Goal: Answer question/provide support: Share knowledge or assist other users

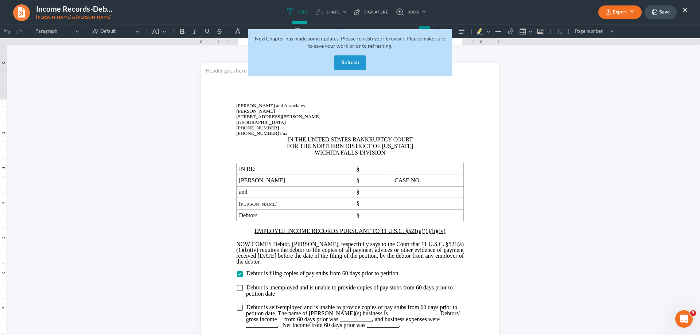
scroll to position [130, 0]
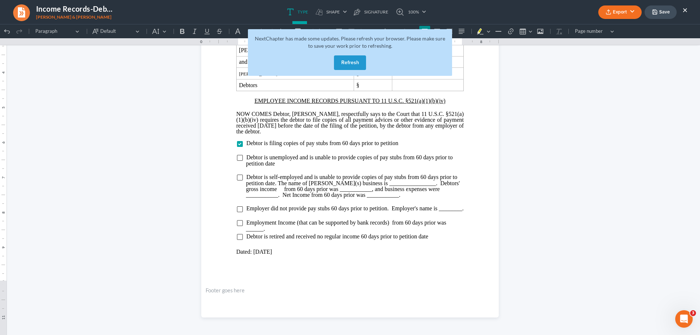
click at [351, 64] on button "Refresh" at bounding box center [350, 62] width 32 height 15
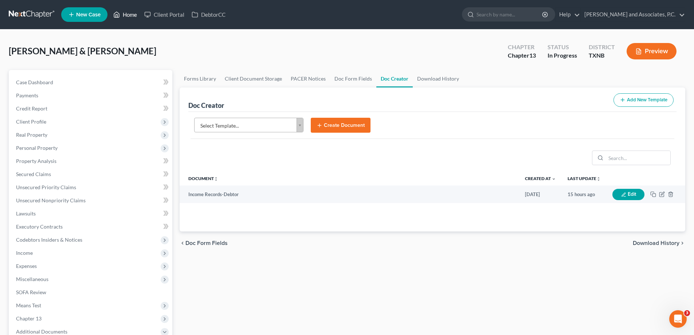
click at [129, 16] on link "Home" at bounding box center [125, 14] width 31 height 13
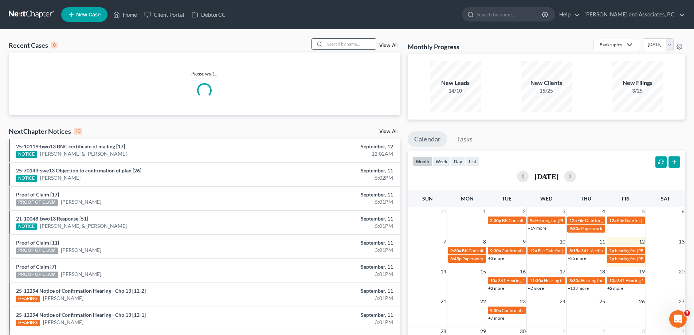
click at [327, 44] on input "search" at bounding box center [350, 44] width 51 height 11
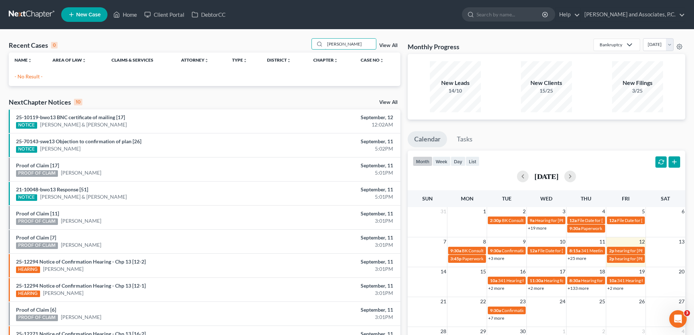
type input "aguirre"
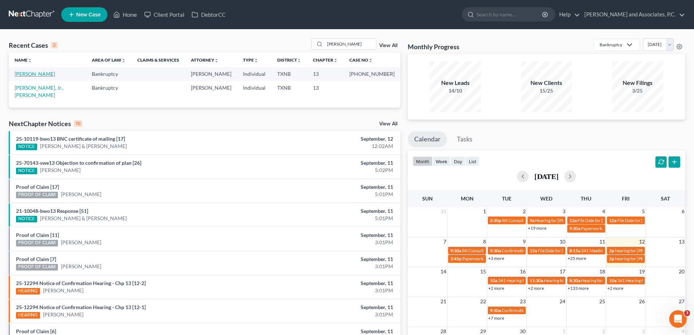
click at [39, 75] on link "Aguirre, Mary" at bounding box center [35, 74] width 40 height 6
select select "5"
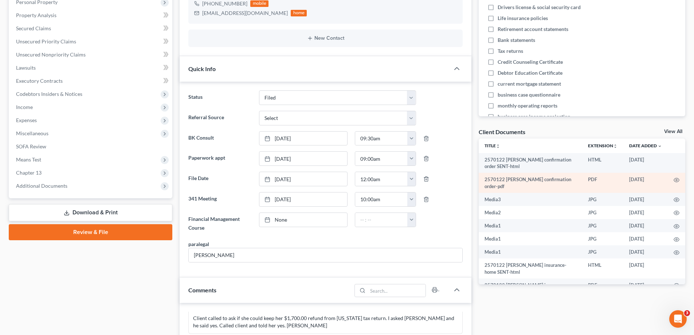
scroll to position [541, 0]
click at [674, 180] on icon "button" at bounding box center [677, 180] width 6 height 6
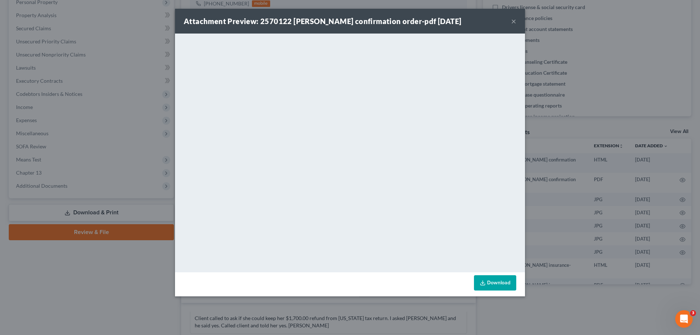
click at [513, 20] on button "×" at bounding box center [513, 21] width 5 height 9
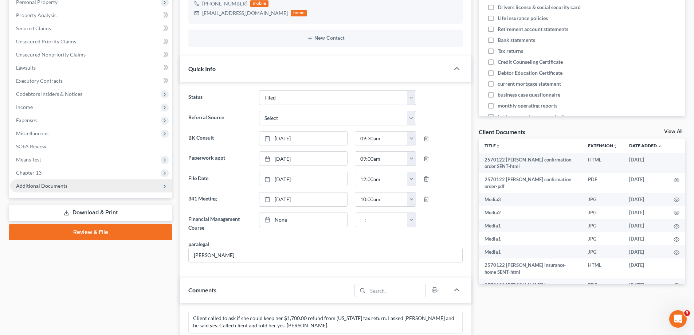
click at [23, 190] on span "Additional Documents" at bounding box center [91, 185] width 162 height 13
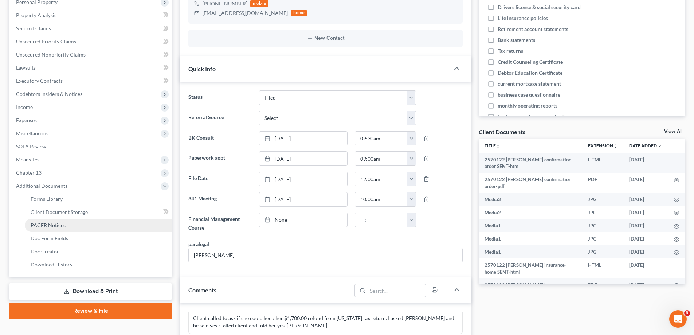
click at [42, 222] on span "PACER Notices" at bounding box center [48, 225] width 35 height 6
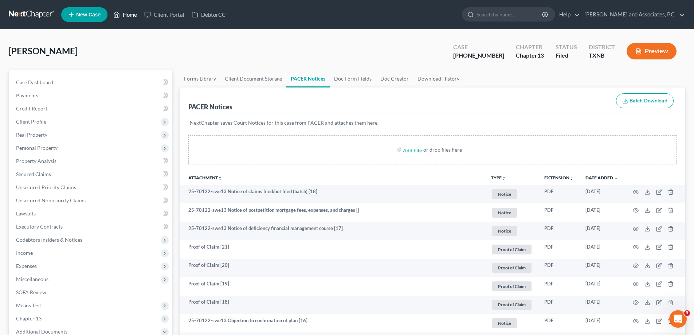
click at [124, 14] on link "Home" at bounding box center [125, 14] width 31 height 13
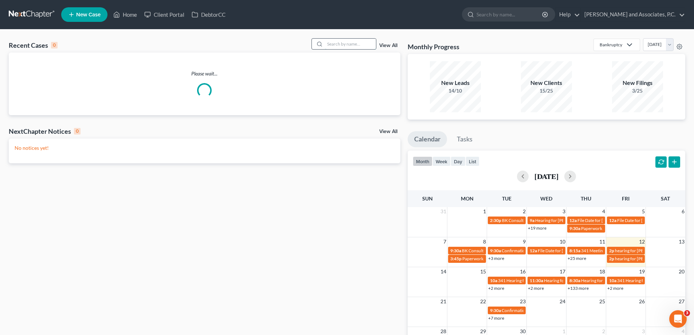
click at [327, 44] on input "search" at bounding box center [350, 44] width 51 height 11
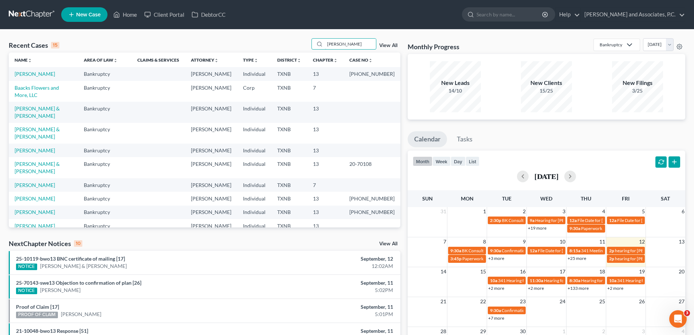
type input "aguirre"
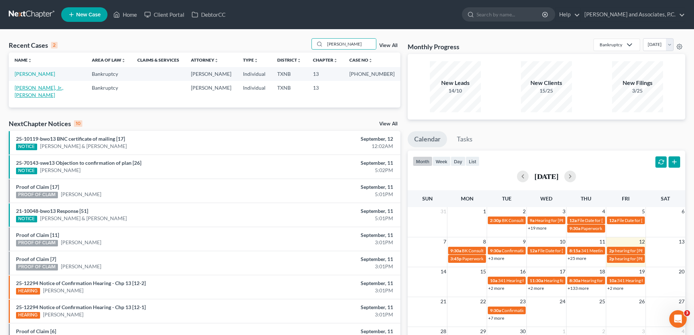
click at [39, 87] on link "Aguirre, Jr., Jesus" at bounding box center [39, 91] width 49 height 13
select select "8"
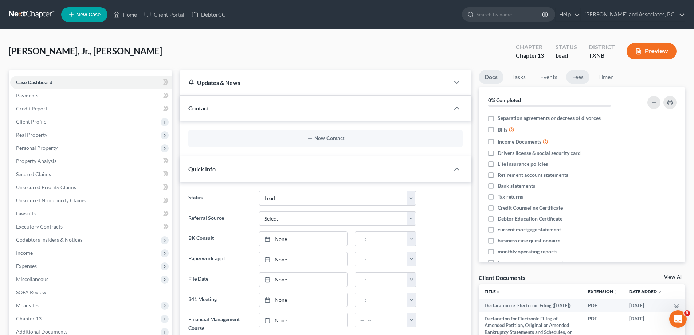
click at [572, 78] on link "Fees" at bounding box center [577, 77] width 23 height 14
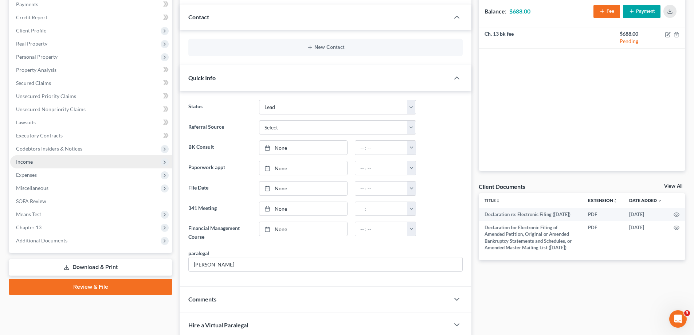
scroll to position [146, 0]
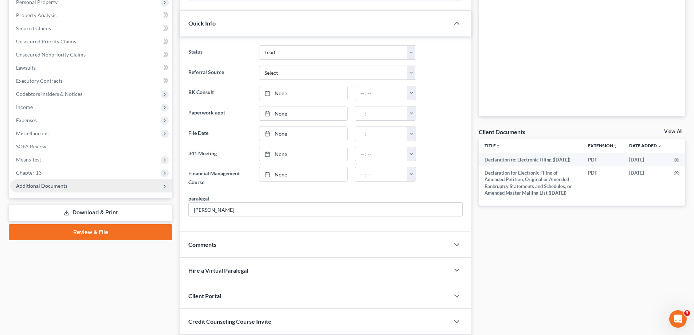
click at [39, 190] on span "Additional Documents" at bounding box center [91, 185] width 162 height 13
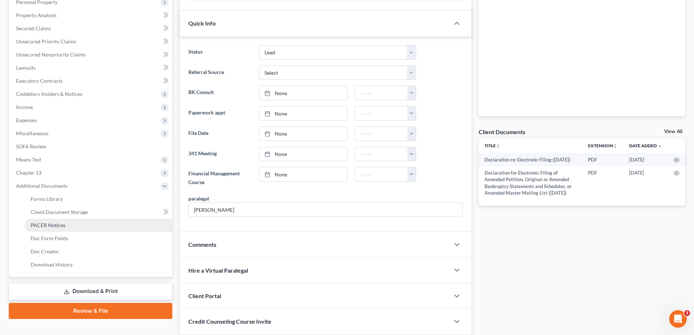
click at [54, 223] on span "PACER Notices" at bounding box center [48, 225] width 35 height 6
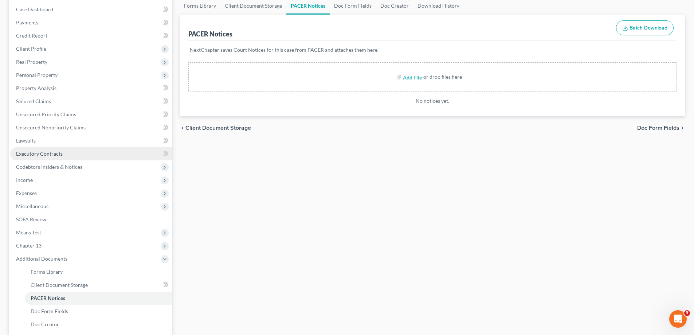
scroll to position [146, 0]
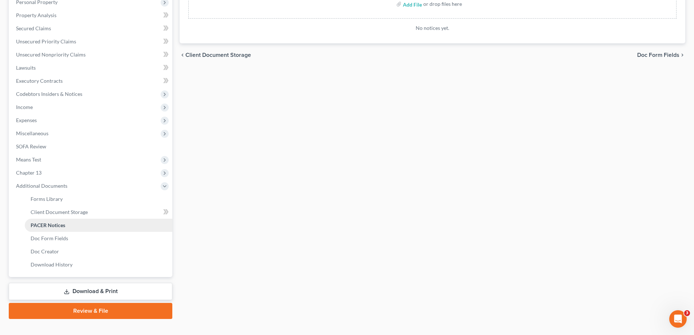
click at [66, 224] on link "PACER Notices" at bounding box center [99, 225] width 148 height 13
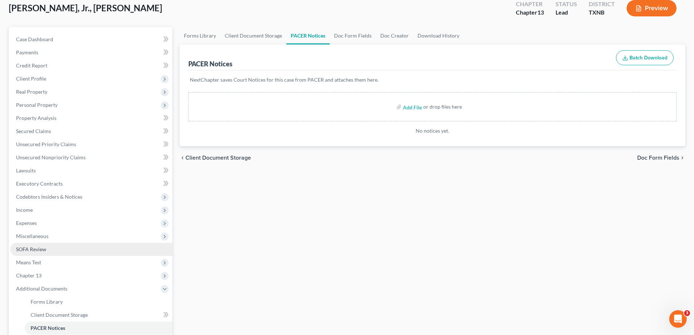
scroll to position [0, 0]
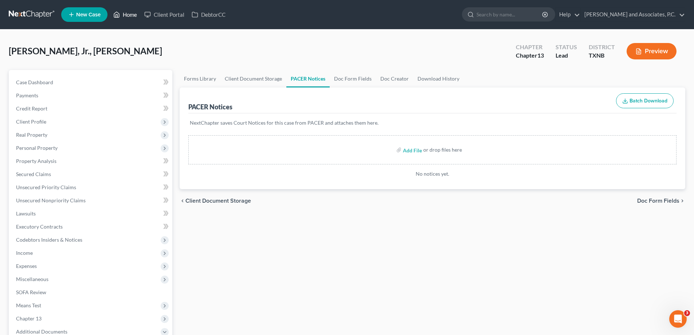
click at [127, 14] on link "Home" at bounding box center [125, 14] width 31 height 13
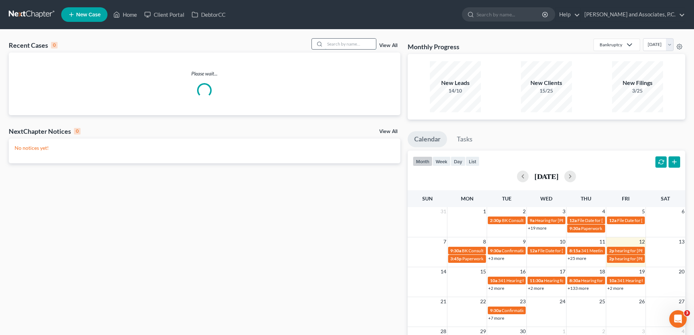
click at [331, 44] on input "search" at bounding box center [350, 44] width 51 height 11
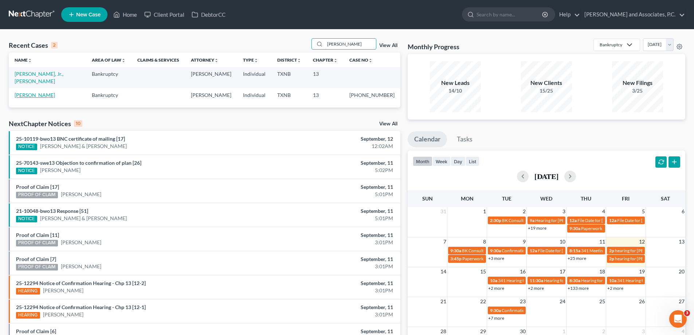
type input "aguirre"
click at [45, 92] on link "Aguirre, Mary" at bounding box center [35, 95] width 40 height 6
select select "5"
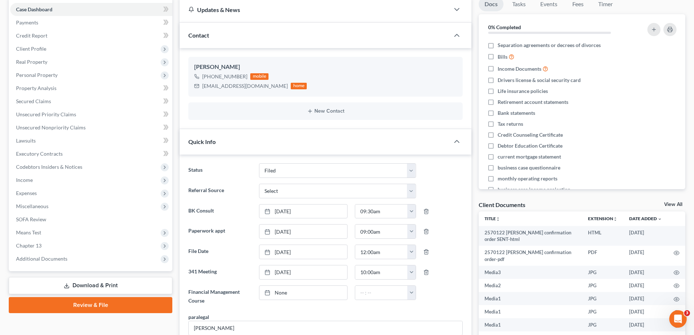
scroll to position [146, 0]
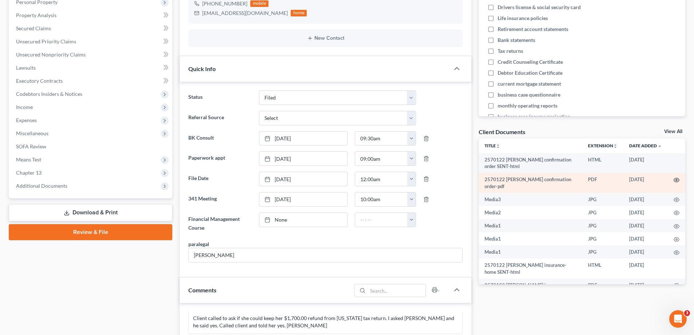
click at [674, 179] on icon "button" at bounding box center [676, 180] width 5 height 4
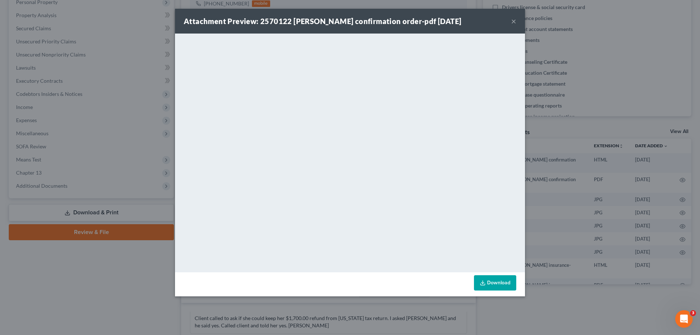
click at [512, 21] on button "×" at bounding box center [513, 21] width 5 height 9
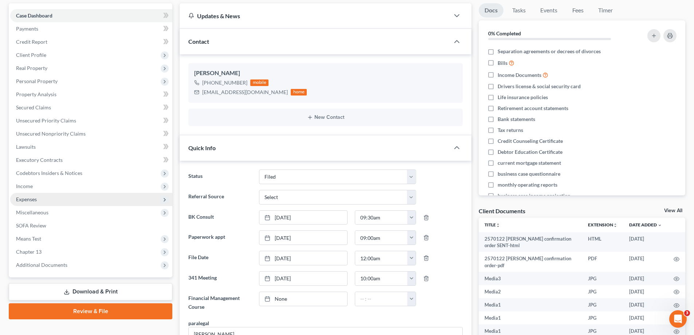
scroll to position [0, 0]
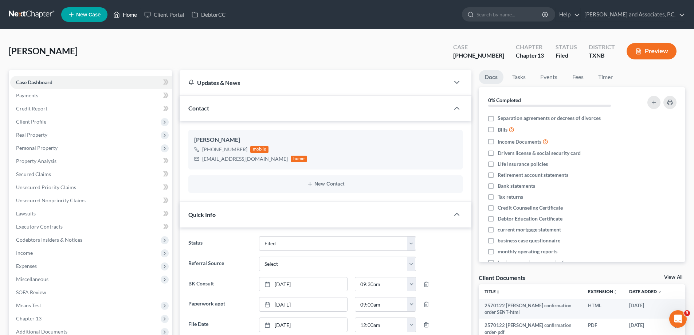
click at [127, 12] on link "Home" at bounding box center [125, 14] width 31 height 13
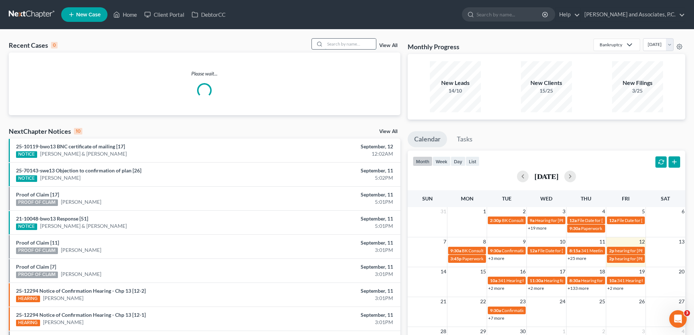
drag, startPoint x: 336, startPoint y: 40, endPoint x: 338, endPoint y: 46, distance: 6.4
click at [338, 46] on input "search" at bounding box center [350, 44] width 51 height 11
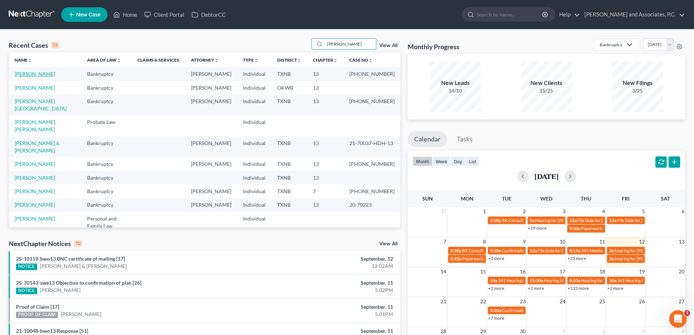
type input "wilson"
click at [28, 73] on link "Wilson, Patricia" at bounding box center [35, 74] width 40 height 6
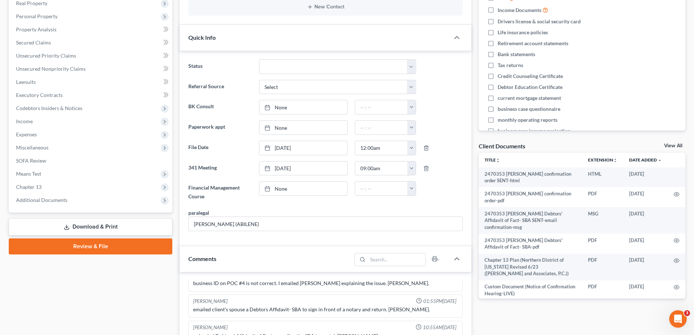
scroll to position [157, 0]
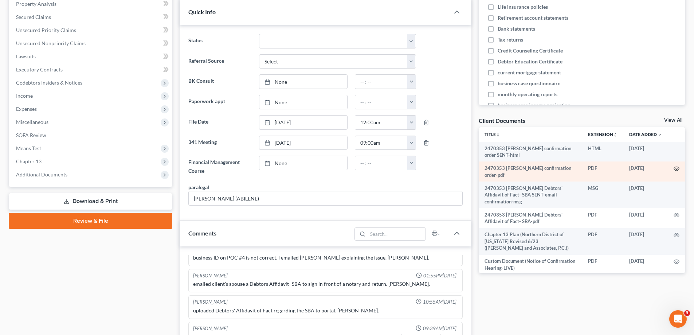
click at [674, 169] on icon "button" at bounding box center [677, 169] width 6 height 6
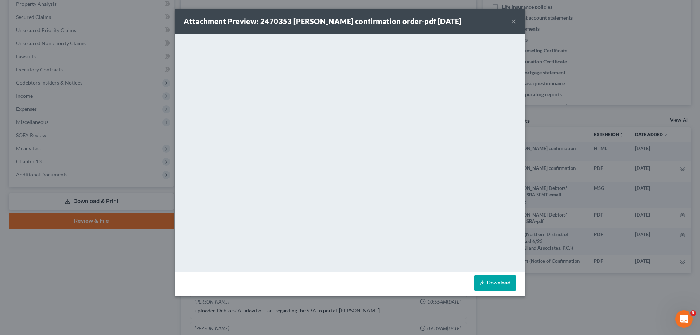
click at [514, 22] on button "×" at bounding box center [513, 21] width 5 height 9
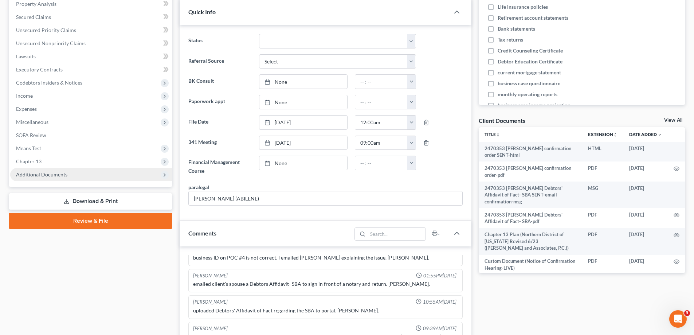
click at [36, 174] on span "Additional Documents" at bounding box center [41, 174] width 51 height 6
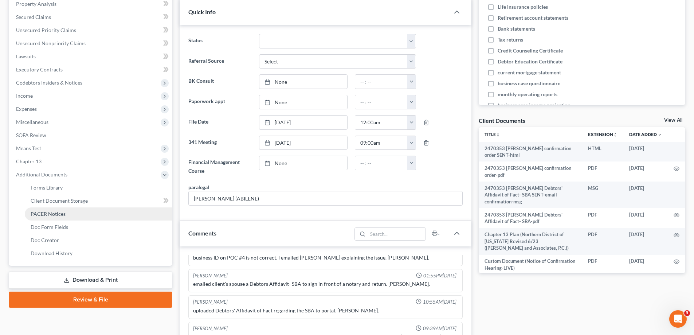
click at [42, 213] on span "PACER Notices" at bounding box center [48, 214] width 35 height 6
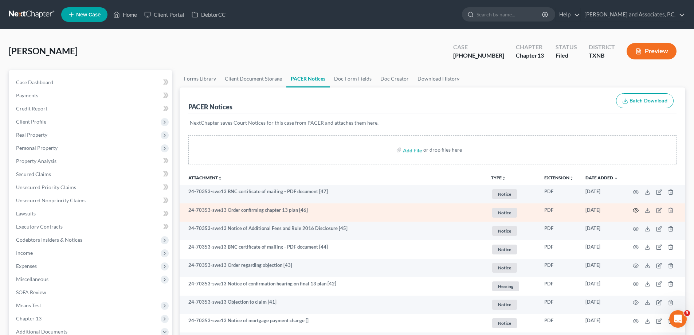
click at [636, 209] on icon "button" at bounding box center [636, 210] width 6 height 6
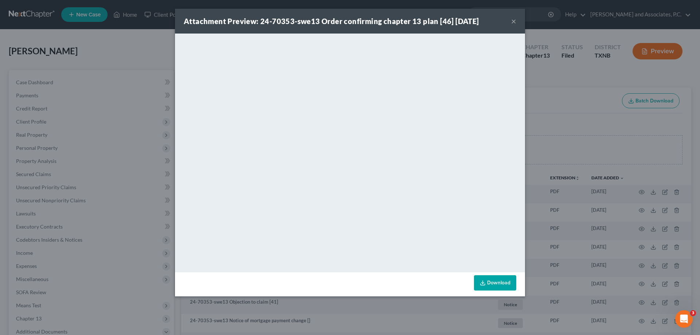
click at [513, 22] on button "×" at bounding box center [513, 21] width 5 height 9
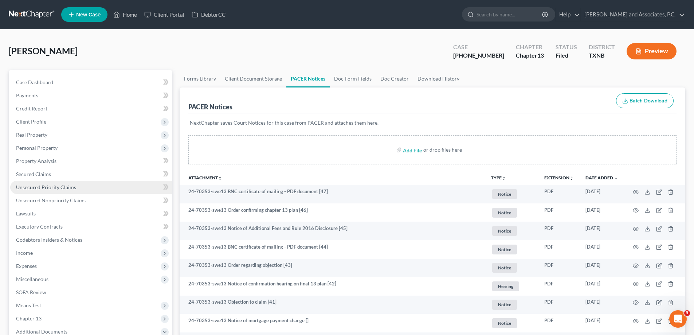
click at [116, 191] on link "Unsecured Priority Claims" at bounding box center [91, 187] width 162 height 13
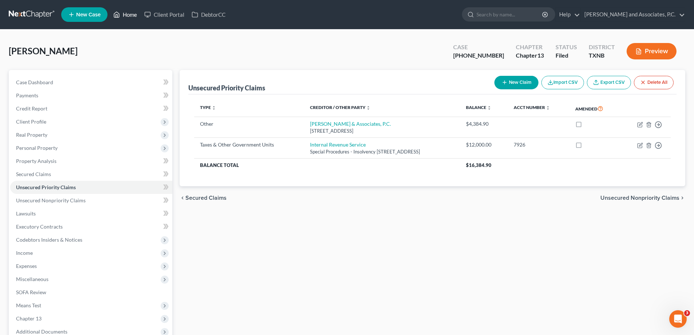
click at [129, 17] on link "Home" at bounding box center [125, 14] width 31 height 13
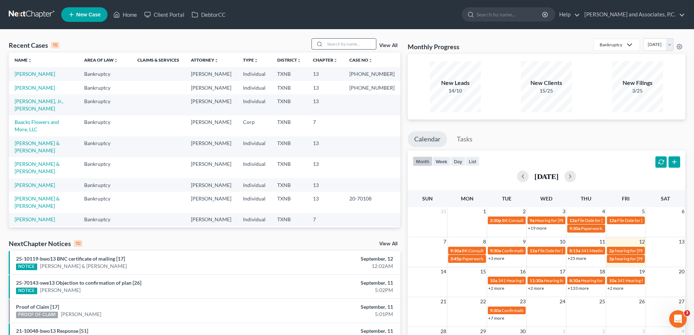
click at [346, 47] on input "search" at bounding box center [350, 44] width 51 height 11
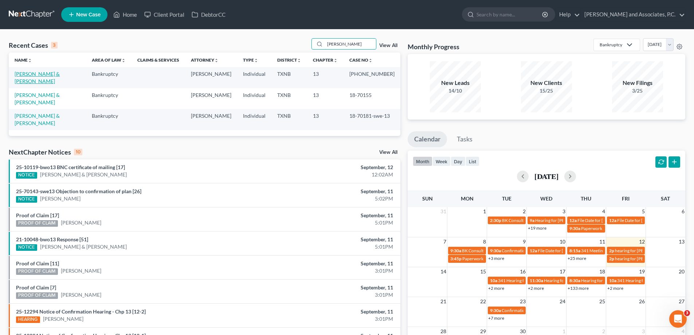
type input "moreno"
click at [42, 74] on link "Moreno, Pablo & Monica" at bounding box center [37, 77] width 45 height 13
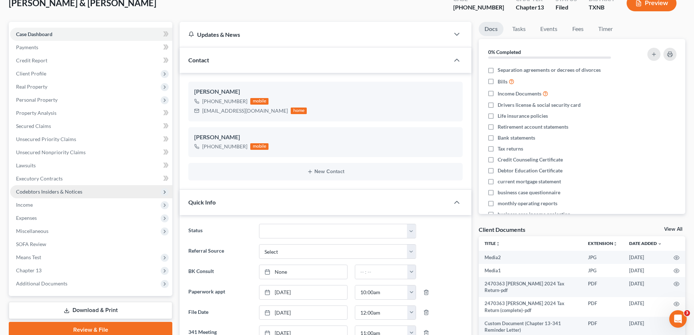
scroll to position [194, 0]
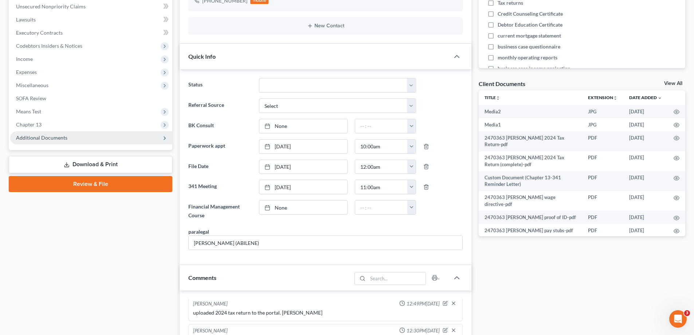
click at [42, 135] on span "Additional Documents" at bounding box center [41, 138] width 51 height 6
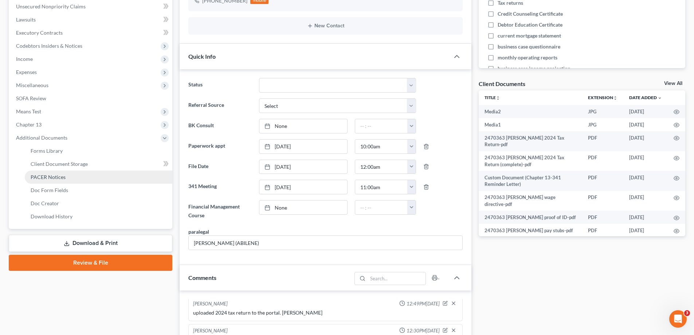
click at [52, 175] on span "PACER Notices" at bounding box center [48, 177] width 35 height 6
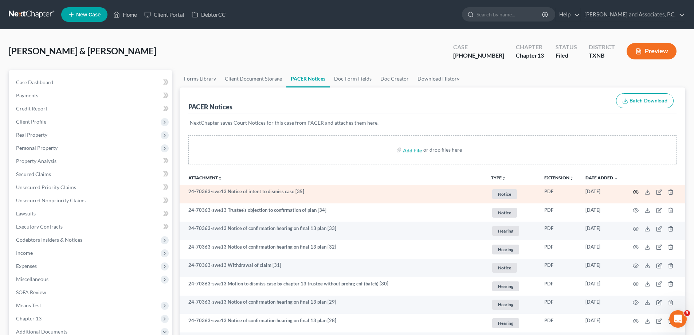
click at [636, 190] on icon "button" at bounding box center [636, 192] width 5 height 4
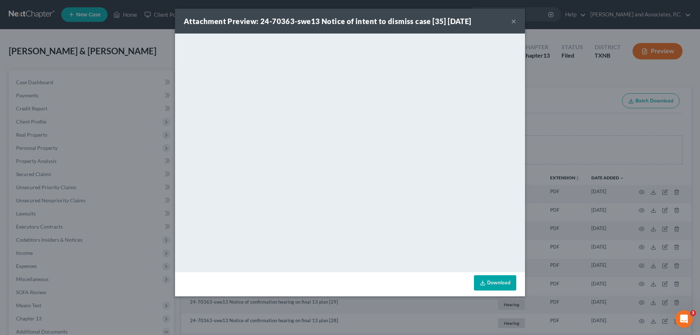
click at [515, 18] on button "×" at bounding box center [513, 21] width 5 height 9
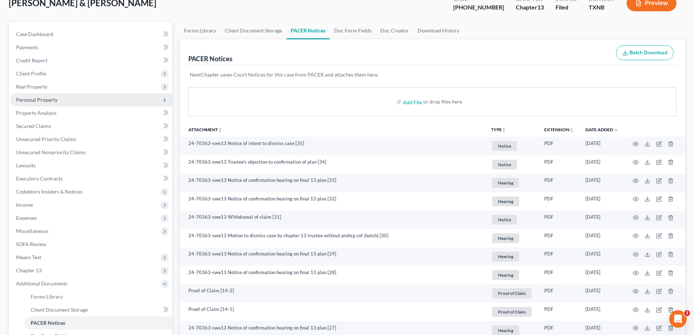
scroll to position [73, 0]
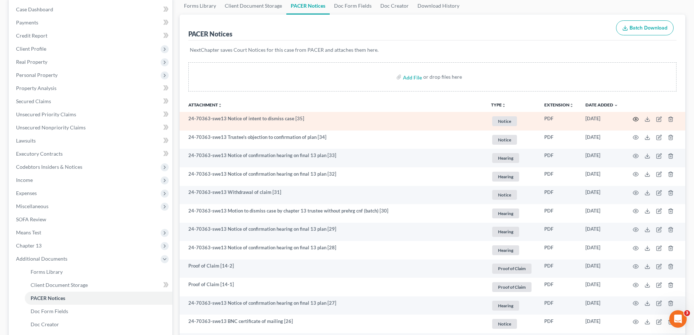
click at [636, 118] on icon "button" at bounding box center [636, 119] width 6 height 6
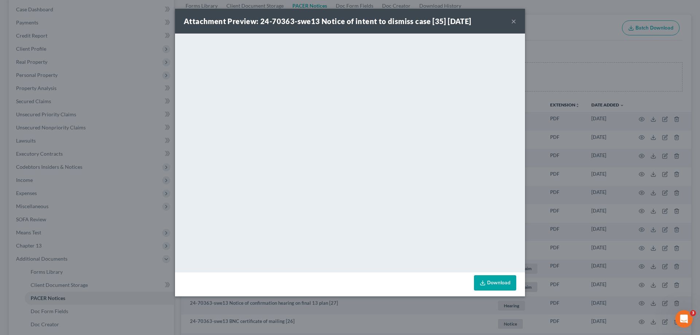
click at [512, 22] on button "×" at bounding box center [513, 21] width 5 height 9
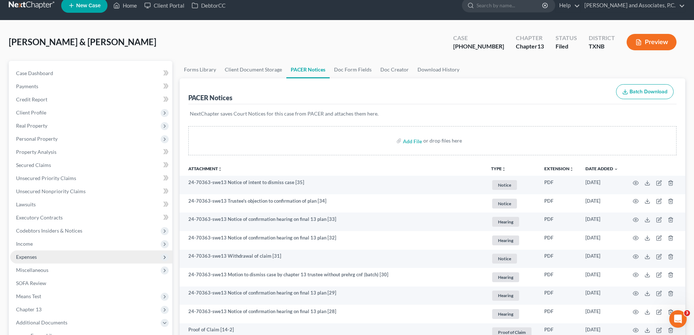
scroll to position [0, 0]
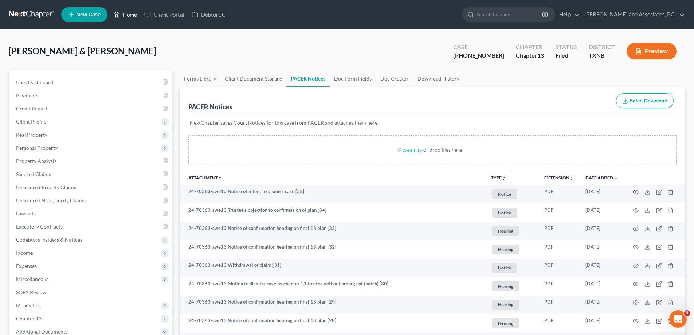
click at [126, 17] on link "Home" at bounding box center [125, 14] width 31 height 13
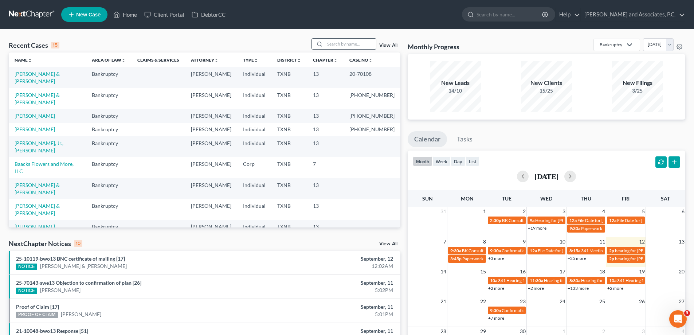
click at [328, 46] on input "search" at bounding box center [350, 44] width 51 height 11
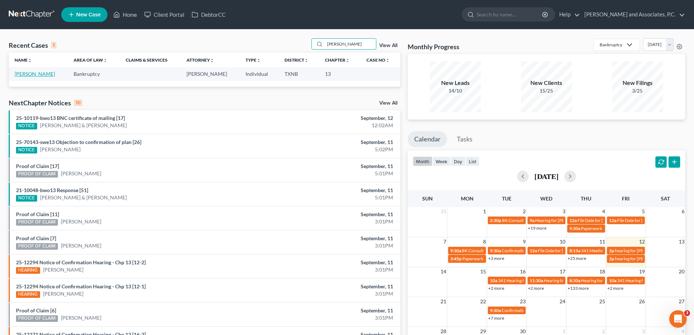
type input "wellner"
click at [48, 75] on link "Wellner, Danielle" at bounding box center [35, 74] width 40 height 6
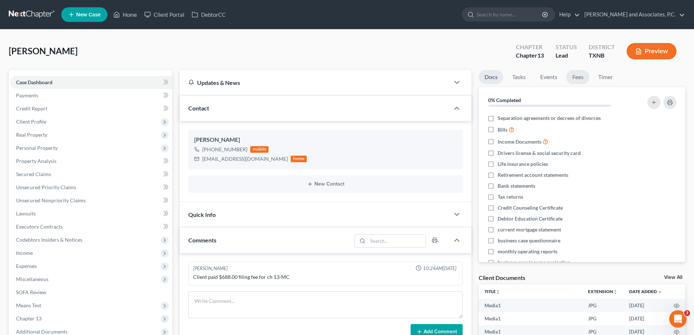
click at [582, 76] on link "Fees" at bounding box center [577, 77] width 23 height 14
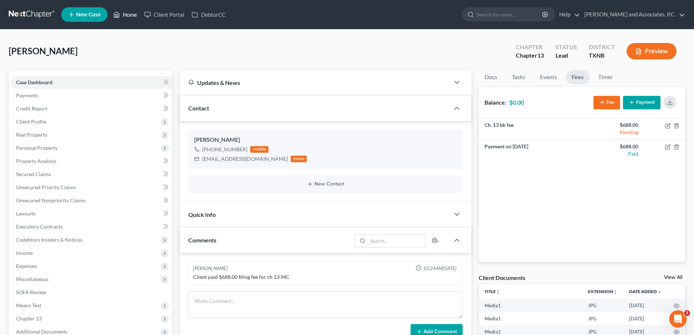
click at [126, 16] on link "Home" at bounding box center [125, 14] width 31 height 13
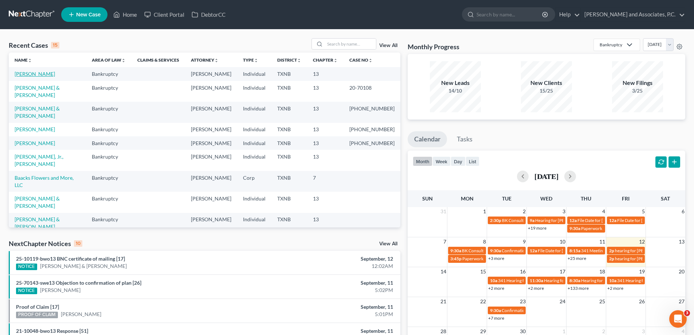
click at [47, 73] on link "Wellner, Danielle" at bounding box center [35, 74] width 40 height 6
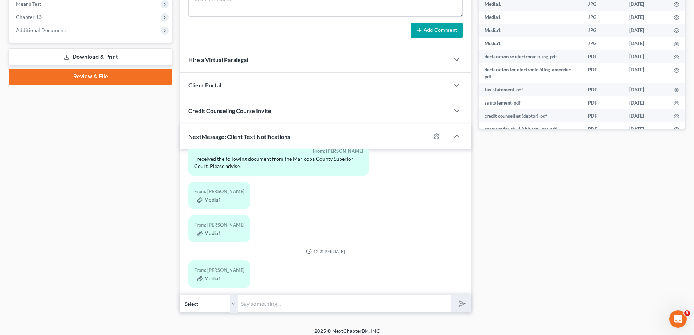
scroll to position [307, 0]
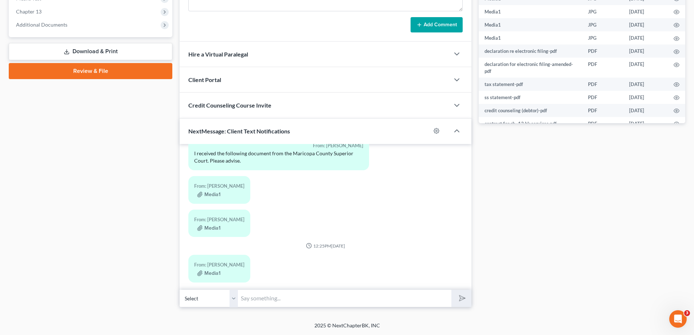
click at [234, 300] on select "Select +1 (623) 337-3665 - Danielle Wellner" at bounding box center [209, 298] width 58 height 18
click at [180, 289] on select "Select +1 (623) 337-3665 - Danielle Wellner" at bounding box center [209, 298] width 58 height 18
click at [262, 300] on input "text" at bounding box center [345, 298] width 214 height 18
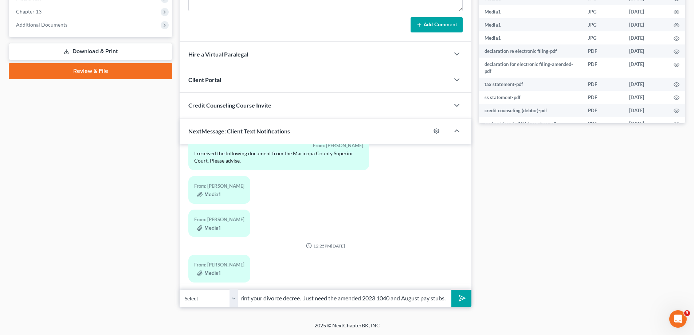
scroll to position [0, 39]
type input "I was able to print your divorce decree. Just need the amended 2023 1040 and Au…"
click at [452, 290] on button "submit" at bounding box center [462, 298] width 20 height 17
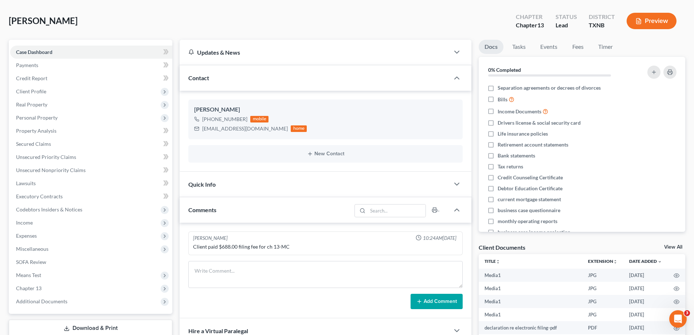
scroll to position [0, 0]
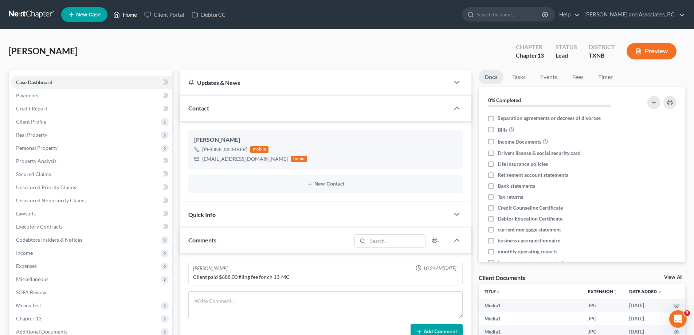
click at [123, 17] on link "Home" at bounding box center [125, 14] width 31 height 13
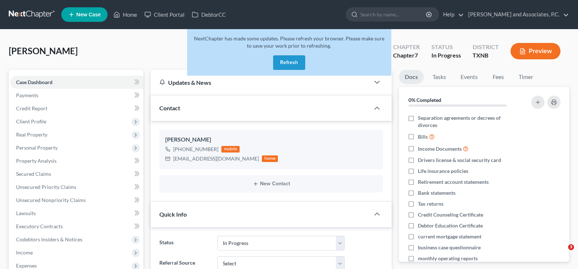
select select "7"
select select "0"
click at [286, 61] on button "Refresh" at bounding box center [289, 62] width 32 height 15
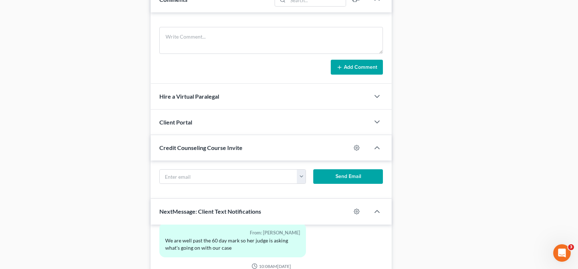
scroll to position [583, 0]
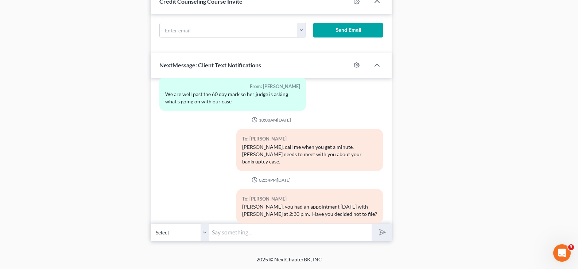
click at [201, 232] on select "Select [PHONE_NUMBER] - [PERSON_NAME]" at bounding box center [180, 233] width 58 height 18
click at [151, 224] on select "Select [PHONE_NUMBER] - [PERSON_NAME]" at bounding box center [180, 233] width 58 height 18
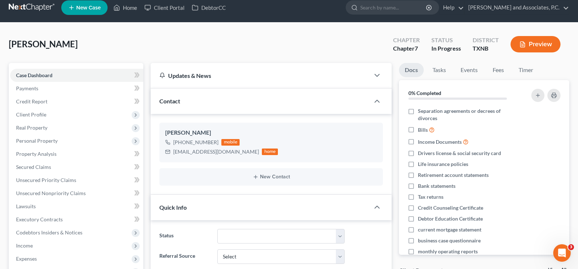
scroll to position [0, 0]
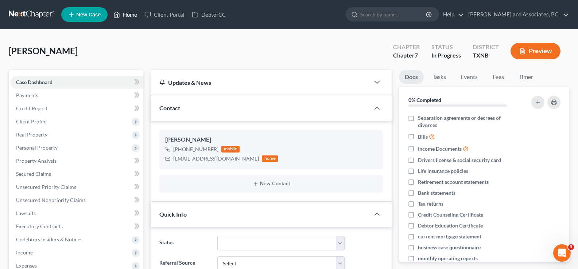
click at [126, 18] on link "Home" at bounding box center [125, 14] width 31 height 13
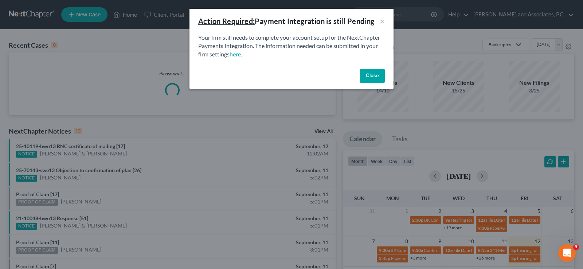
click at [380, 75] on button "Close" at bounding box center [372, 76] width 25 height 15
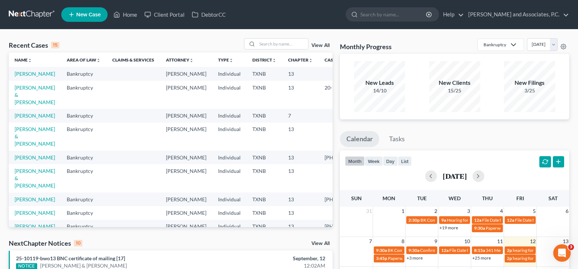
click at [19, 151] on td "[PERSON_NAME] & [PERSON_NAME]" at bounding box center [35, 137] width 52 height 28
click at [19, 147] on link "[PERSON_NAME] & [PERSON_NAME]" at bounding box center [35, 136] width 40 height 21
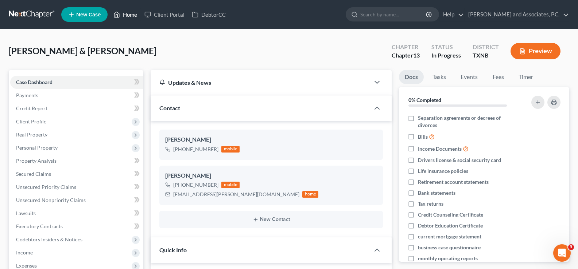
click at [126, 16] on link "Home" at bounding box center [125, 14] width 31 height 13
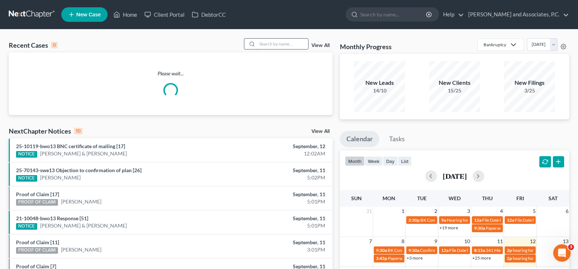
click at [270, 46] on input "search" at bounding box center [282, 44] width 51 height 11
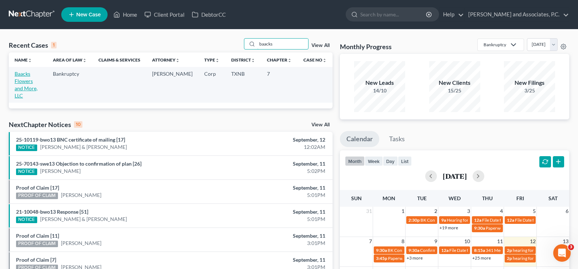
type input "baacks"
click at [25, 76] on link "Baacks Flowers and More, LLC" at bounding box center [26, 85] width 23 height 28
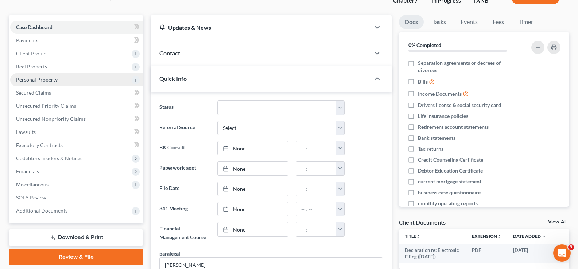
scroll to position [73, 0]
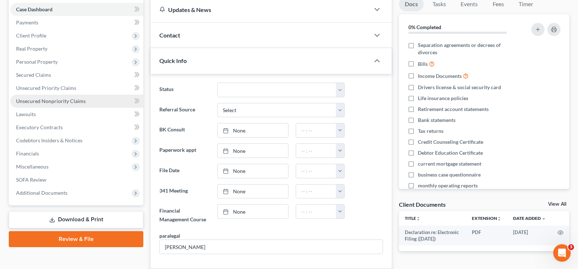
click at [60, 100] on span "Unsecured Nonpriority Claims" at bounding box center [51, 101] width 70 height 6
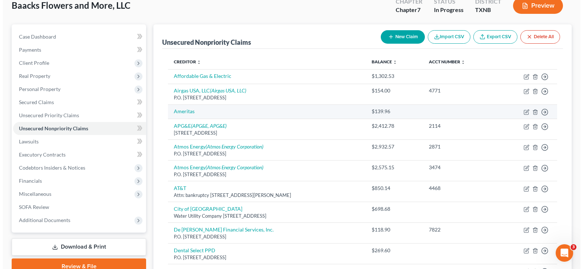
scroll to position [73, 0]
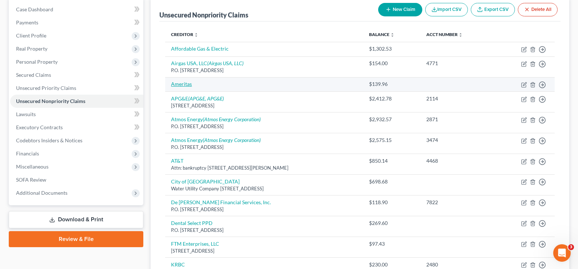
click at [177, 87] on link "Ameritas" at bounding box center [181, 84] width 21 height 6
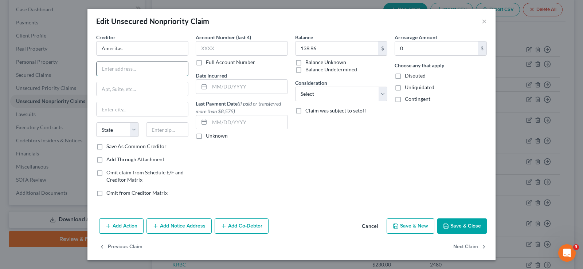
click at [111, 71] on input "text" at bounding box center [142, 69] width 91 height 14
